Goal: Find specific page/section: Find specific page/section

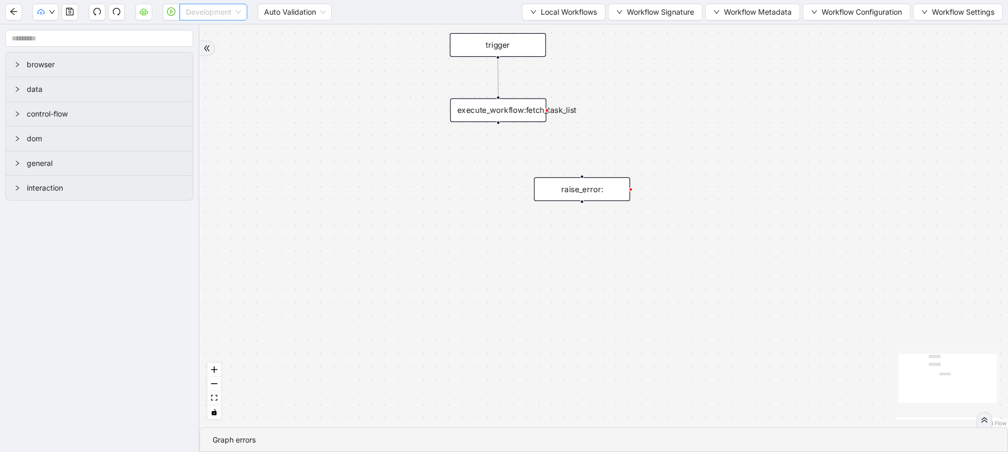
click at [185, 14] on div "Development" at bounding box center [214, 12] width 68 height 17
click at [194, 56] on div "Production" at bounding box center [214, 49] width 64 height 17
click at [171, 13] on icon "play-circle" at bounding box center [171, 11] width 3 height 4
click at [985, 417] on icon "double-right" at bounding box center [984, 419] width 7 height 7
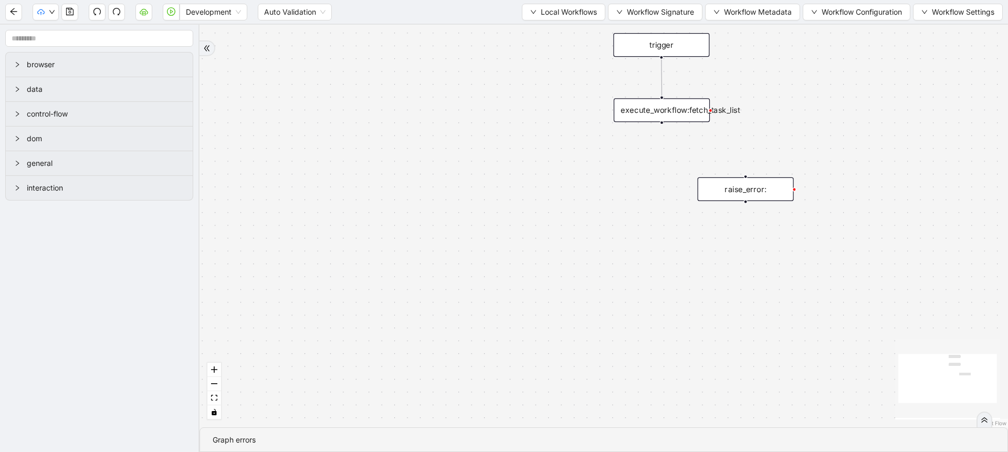
click at [217, 1] on div "Development Auto Validation Local Workflows Workflow Signature Workflow Metadat…" at bounding box center [504, 12] width 1008 height 24
click at [217, 4] on div "Development" at bounding box center [214, 12] width 68 height 17
click at [216, 15] on span "Development" at bounding box center [213, 12] width 55 height 16
click at [215, 49] on div "Production" at bounding box center [213, 50] width 51 height 12
click at [173, 15] on icon "play-circle" at bounding box center [171, 11] width 8 height 8
